Goal: Task Accomplishment & Management: Complete application form

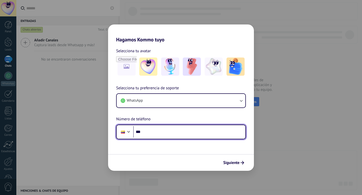
click at [157, 129] on input "***" at bounding box center [189, 132] width 112 height 12
click at [190, 131] on input "***" at bounding box center [189, 132] width 112 height 12
type input "**********"
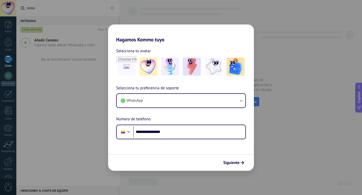
click at [229, 158] on div "Siguiente" at bounding box center [181, 162] width 146 height 17
click at [229, 159] on button "Siguiente" at bounding box center [233, 162] width 25 height 9
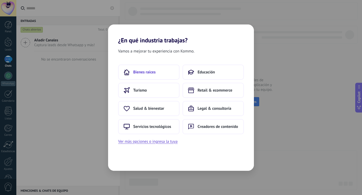
click at [158, 73] on button "Bienes raíces" at bounding box center [148, 71] width 61 height 15
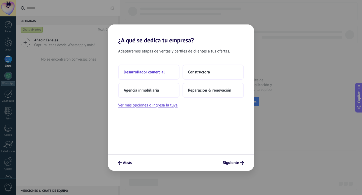
click at [159, 73] on span "Desarrollador comercial" at bounding box center [144, 71] width 41 height 5
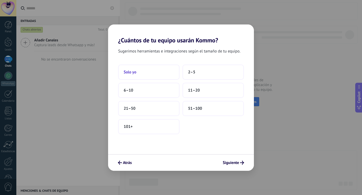
click at [140, 73] on button "Solo yo" at bounding box center [148, 71] width 61 height 15
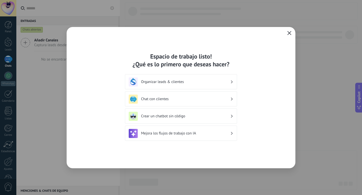
click at [291, 33] on icon "button" at bounding box center [290, 33] width 4 height 4
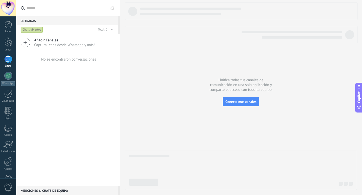
scroll to position [15, 0]
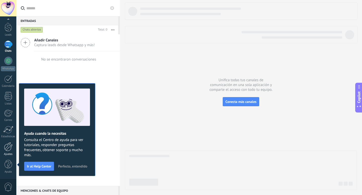
click at [10, 148] on div at bounding box center [8, 146] width 9 height 9
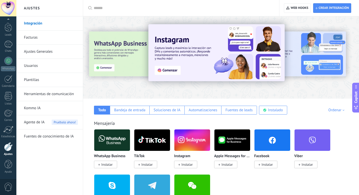
click at [38, 23] on link "Integración" at bounding box center [51, 23] width 54 height 14
click at [107, 11] on div at bounding box center [183, 8] width 178 height 16
click at [107, 8] on input "text" at bounding box center [183, 8] width 178 height 5
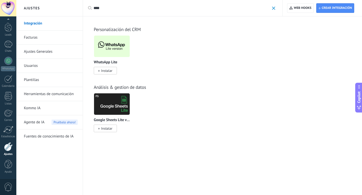
type input "****"
click at [111, 70] on span "Instalar" at bounding box center [106, 70] width 11 height 5
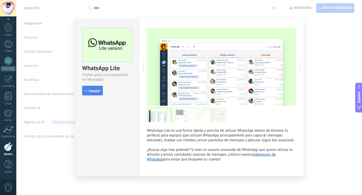
click at [94, 91] on span "Instalar" at bounding box center [94, 91] width 11 height 4
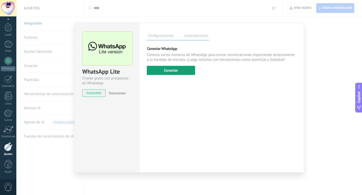
click at [180, 71] on button "Conectar" at bounding box center [171, 70] width 48 height 9
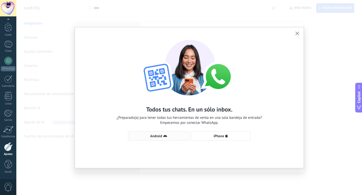
click at [166, 136] on use "button" at bounding box center [165, 135] width 4 height 2
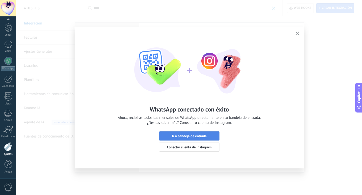
click at [200, 137] on span "Ir a bandeja de entrada" at bounding box center [189, 136] width 35 height 4
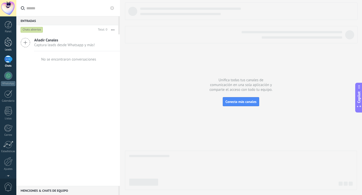
click at [8, 45] on div at bounding box center [9, 41] width 8 height 9
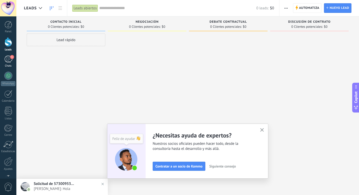
click at [8, 60] on div "1" at bounding box center [8, 58] width 8 height 7
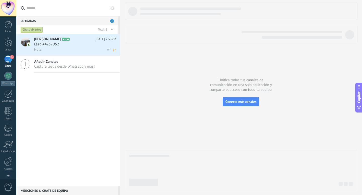
click at [45, 48] on div "Hola" at bounding box center [75, 49] width 82 height 5
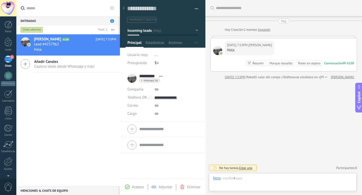
scroll to position [8, 0]
click at [253, 177] on div at bounding box center [283, 182] width 140 height 15
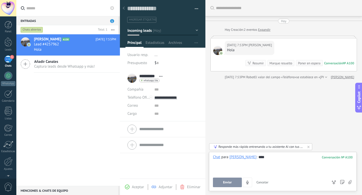
click at [231, 184] on button "Enviar" at bounding box center [227, 182] width 29 height 10
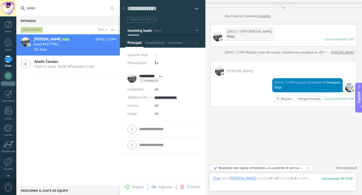
scroll to position [34, 0]
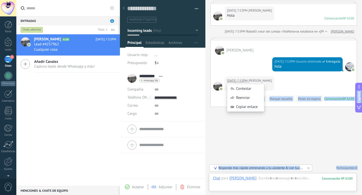
drag, startPoint x: 253, startPoint y: 88, endPoint x: 230, endPoint y: 80, distance: 25.2
click at [230, 80] on body ".abccls-1,.abccls-2{fill-rule:evenodd}.abccls-2{fill:#fff} .abfcls-1{fill:none}…" at bounding box center [181, 97] width 362 height 195
click at [226, 126] on div "Buscar Carga más [DATE] [DATE] Creación: 2 eventos Expandir [DATE] 7:53PM [PERS…" at bounding box center [284, 80] width 157 height 229
